Goal: Browse casually

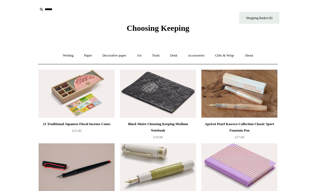
click at [82, 56] on link "Paper +" at bounding box center [88, 55] width 18 height 14
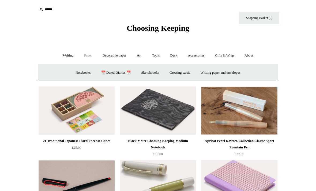
click at [75, 77] on link "Notebooks +" at bounding box center [83, 73] width 25 height 14
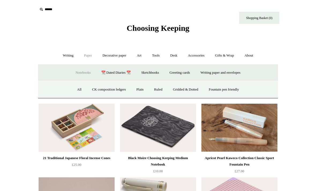
click at [72, 87] on link "All" at bounding box center [79, 89] width 14 height 14
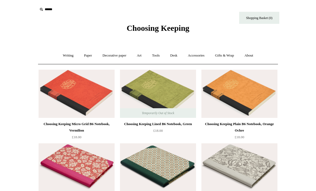
click at [68, 56] on link "Writing +" at bounding box center [68, 55] width 20 height 14
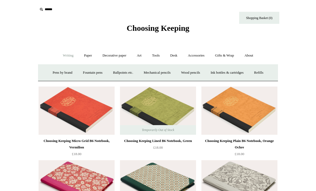
click at [89, 56] on link "Paper +" at bounding box center [88, 55] width 18 height 14
click at [83, 68] on link "Notebooks +" at bounding box center [83, 73] width 25 height 14
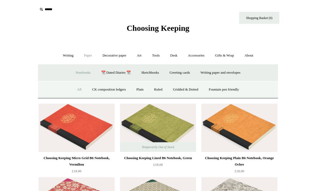
click at [157, 86] on link "Ruled" at bounding box center [158, 89] width 18 height 14
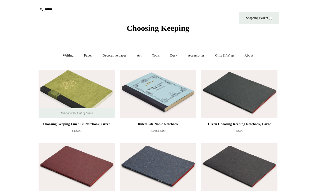
click at [209, 55] on link "Accessories +" at bounding box center [196, 55] width 26 height 14
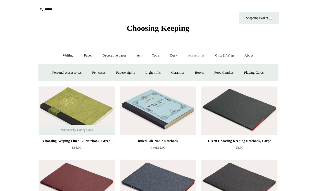
click at [176, 53] on link "Desk +" at bounding box center [173, 55] width 17 height 14
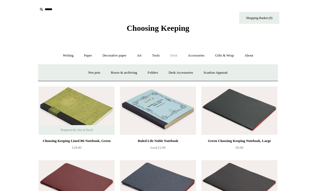
click at [156, 59] on link "Tools +" at bounding box center [155, 55] width 17 height 14
click at [136, 58] on link "Art +" at bounding box center [139, 55] width 14 height 14
click at [254, 80] on link "Art sets" at bounding box center [264, 73] width 20 height 14
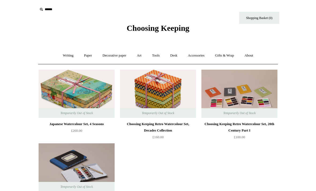
click at [121, 55] on link "Decorative paper +" at bounding box center [114, 55] width 33 height 14
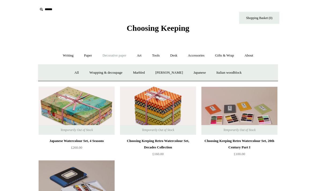
click at [89, 57] on link "Paper +" at bounding box center [88, 55] width 18 height 14
click at [121, 74] on link "📆 Dated Diaries 📆" at bounding box center [115, 73] width 39 height 14
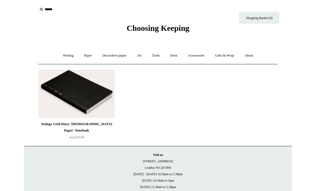
click at [113, 58] on link "Decorative paper +" at bounding box center [114, 55] width 33 height 14
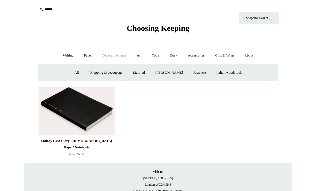
click at [82, 55] on link "Paper +" at bounding box center [88, 55] width 18 height 14
click at [76, 74] on link "Notebooks +" at bounding box center [83, 73] width 25 height 14
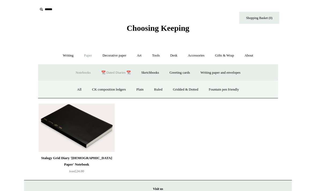
click at [73, 88] on link "All" at bounding box center [79, 89] width 14 height 14
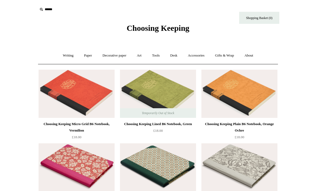
click at [114, 57] on link "Decorative paper +" at bounding box center [114, 55] width 33 height 14
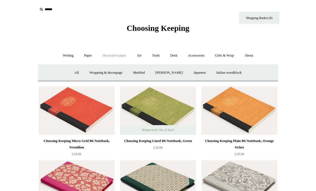
click at [89, 87] on img at bounding box center [77, 110] width 76 height 48
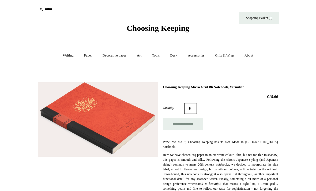
click at [114, 56] on link "Decorative paper +" at bounding box center [114, 55] width 33 height 14
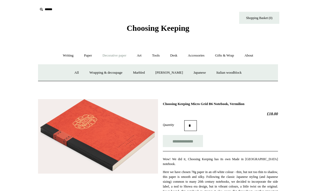
click at [140, 72] on link "Marbled" at bounding box center [138, 73] width 21 height 14
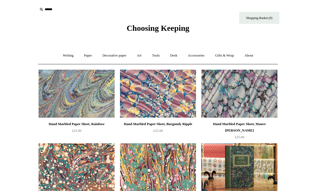
click at [67, 59] on link "Writing +" at bounding box center [68, 55] width 20 height 14
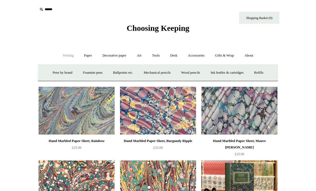
click at [67, 74] on link "Pens by brand +" at bounding box center [62, 73] width 29 height 14
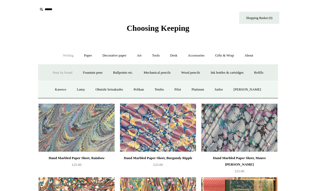
click at [123, 75] on link "Ballpoints etc. +" at bounding box center [123, 73] width 30 height 14
click at [94, 91] on link "All" at bounding box center [94, 89] width 14 height 14
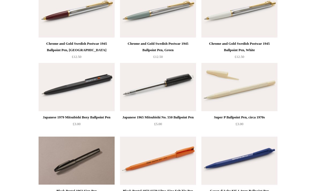
scroll to position [955, 0]
